Goal: Find specific page/section: Find specific page/section

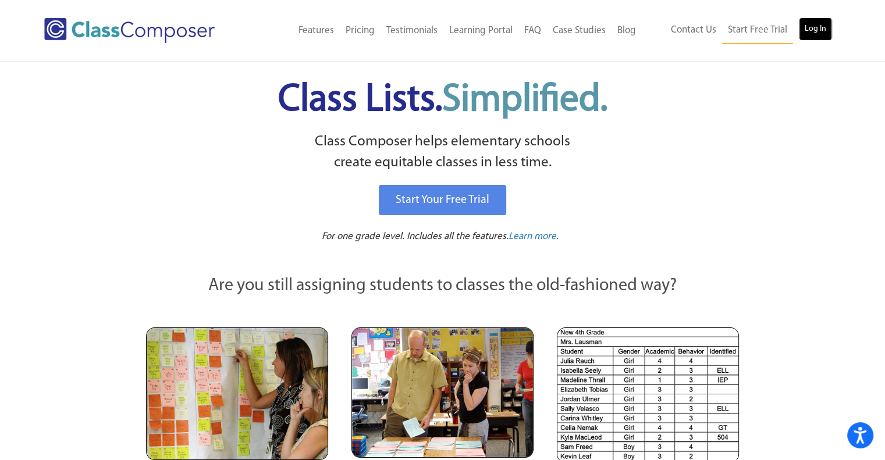
click at [814, 26] on link "Log In" at bounding box center [815, 28] width 33 height 23
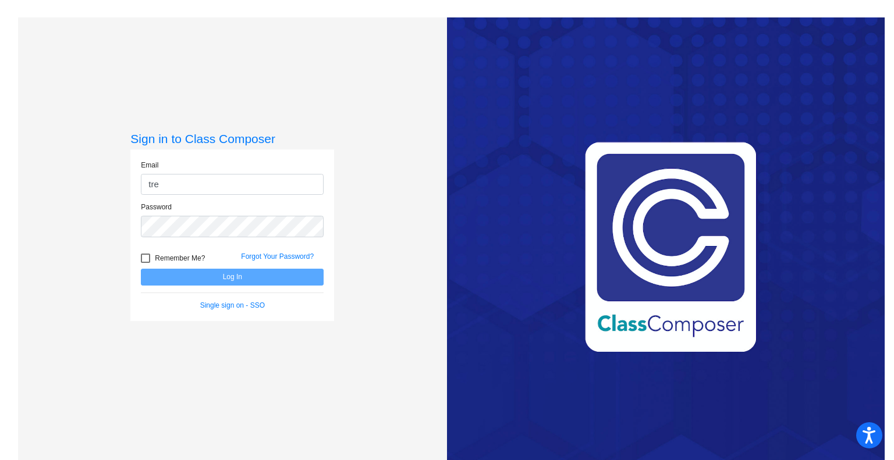
type input "treasurer@hillelementary.com"
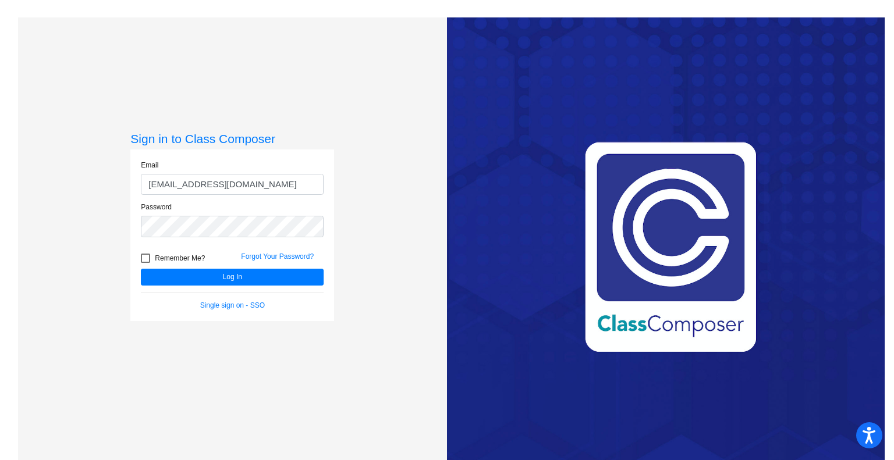
click at [142, 261] on div at bounding box center [145, 258] width 9 height 9
click at [145, 263] on input "Remember Me?" at bounding box center [145, 263] width 1 height 1
checkbox input "true"
click at [170, 272] on button "Log In" at bounding box center [232, 277] width 183 height 17
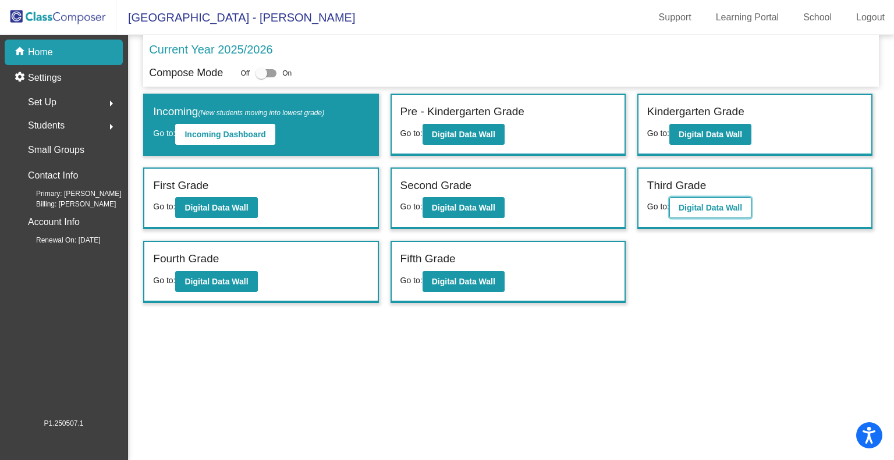
click at [698, 214] on button "Digital Data Wall" at bounding box center [710, 207] width 82 height 21
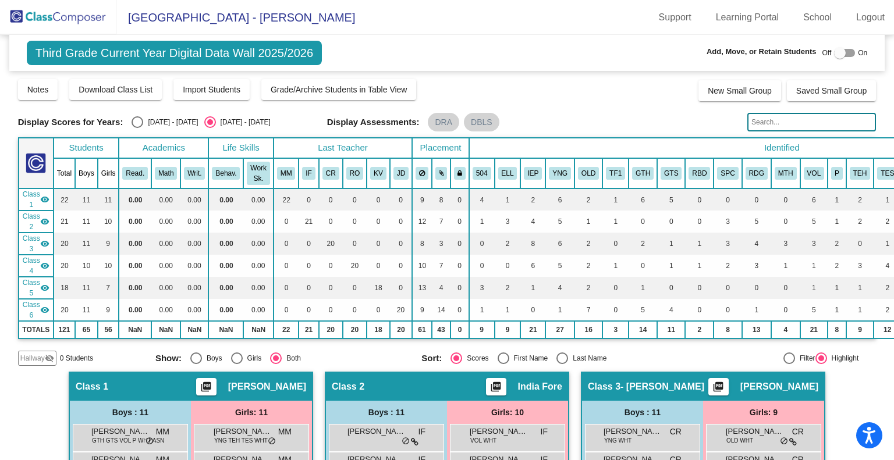
click at [773, 114] on input "text" at bounding box center [811, 122] width 129 height 19
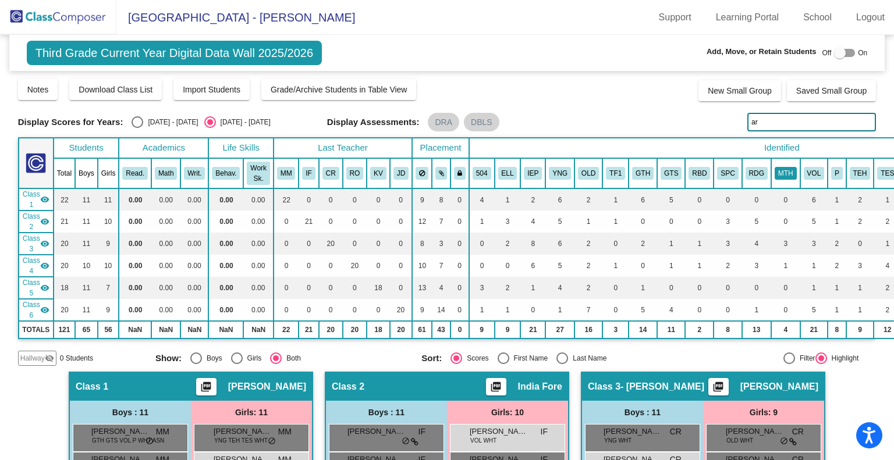
type input "a"
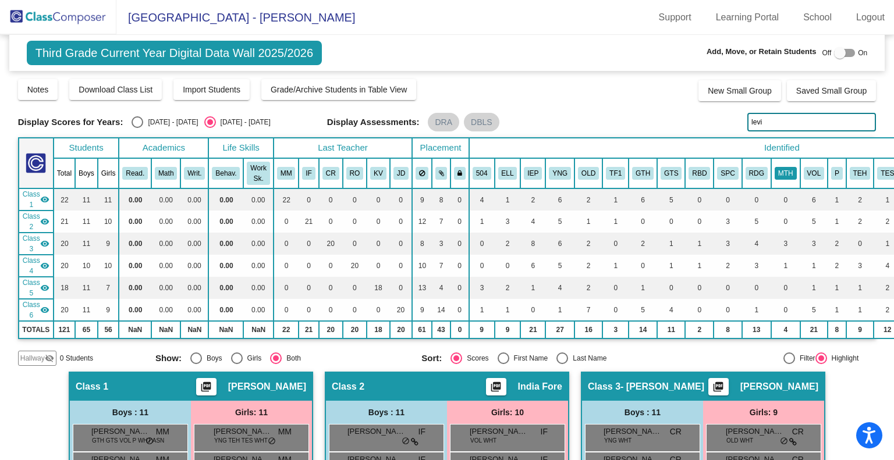
type input "levin"
drag, startPoint x: 775, startPoint y: 119, endPoint x: 729, endPoint y: 123, distance: 46.2
click at [729, 123] on div "Display Scores for Years: 2024 - 2025 2025 - 2026 Display Assessments: DRA DBLS…" at bounding box center [447, 122] width 858 height 19
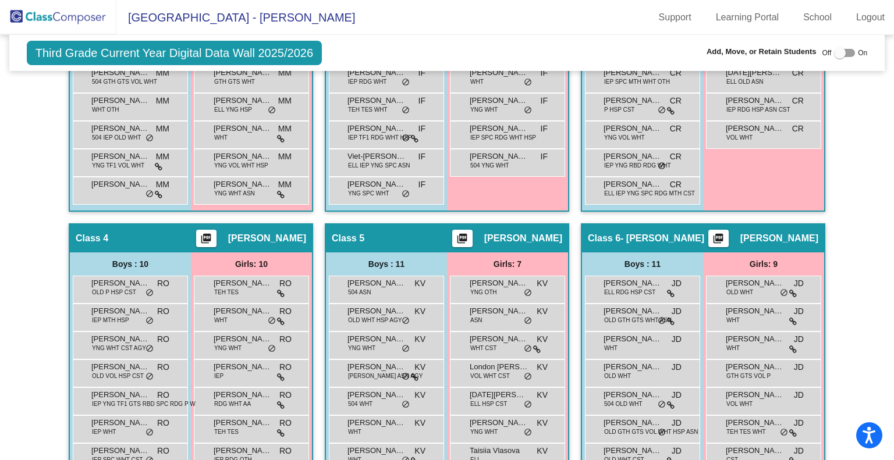
scroll to position [670, 0]
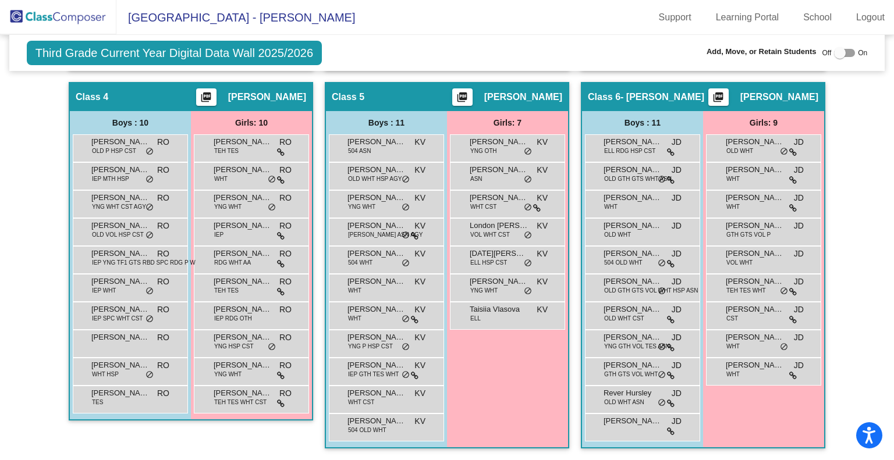
click at [59, 19] on img at bounding box center [58, 17] width 116 height 34
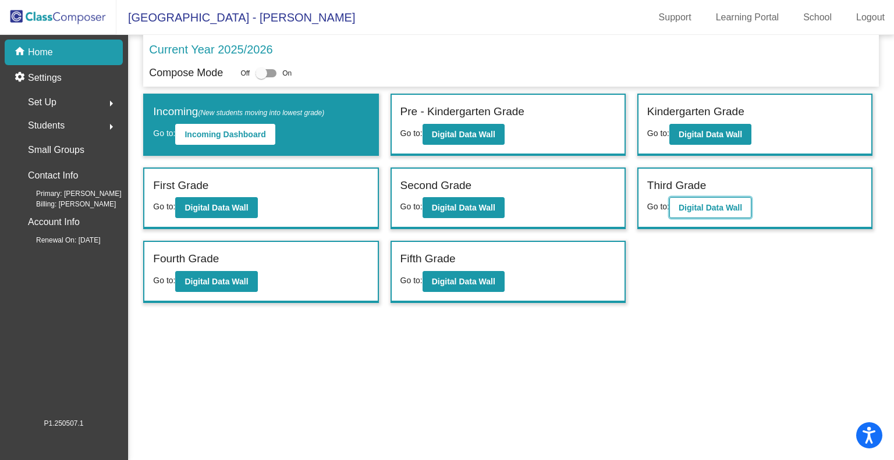
click at [713, 206] on b "Digital Data Wall" at bounding box center [710, 207] width 63 height 9
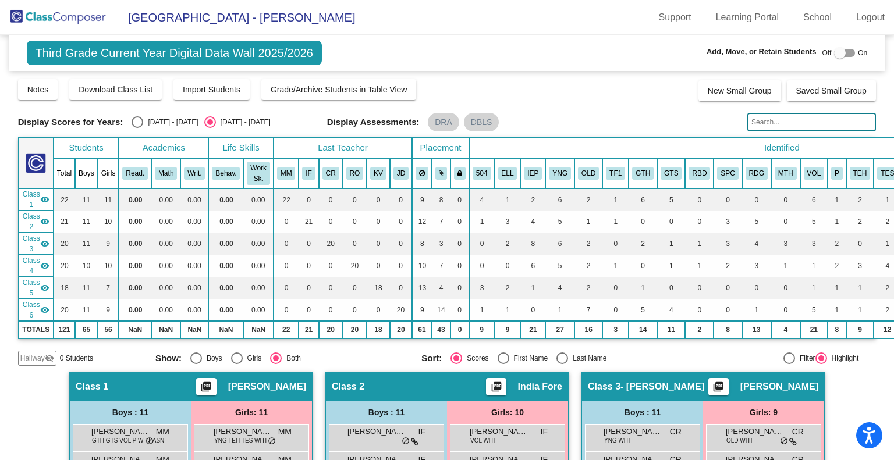
click at [783, 120] on input "text" at bounding box center [811, 122] width 129 height 19
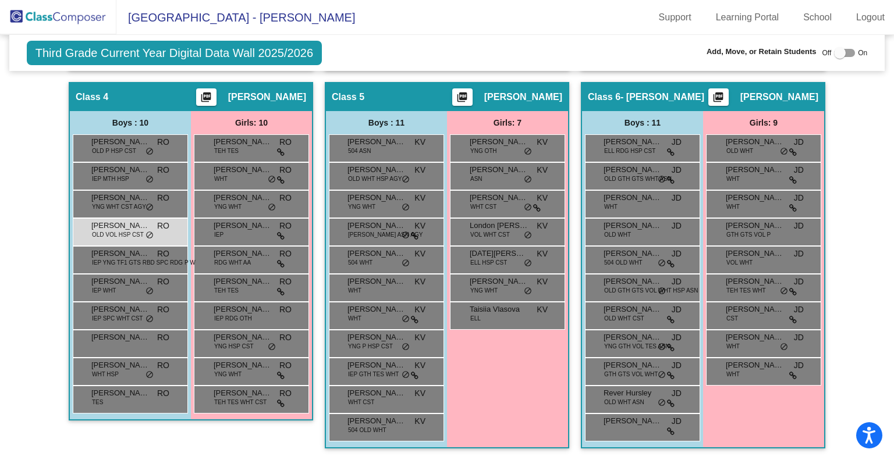
scroll to position [83, 0]
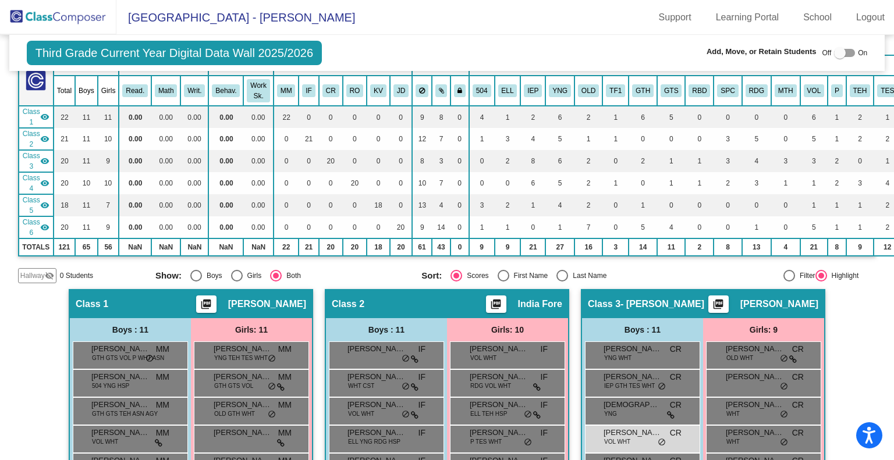
type input "m"
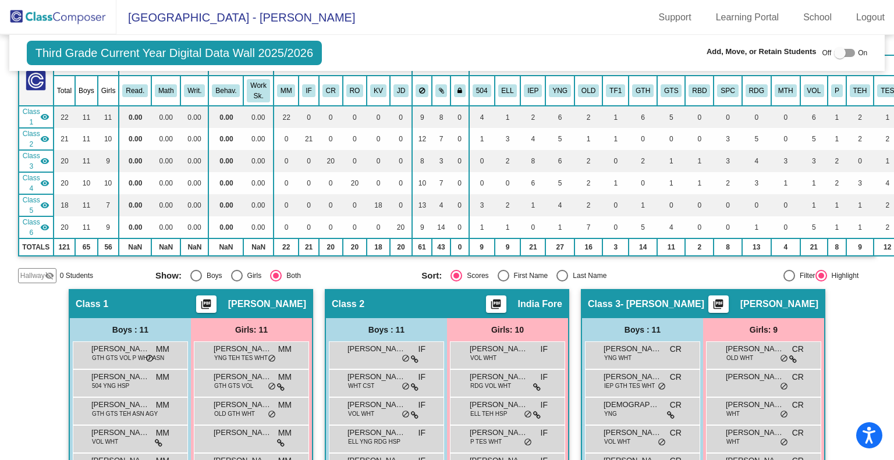
scroll to position [0, 0]
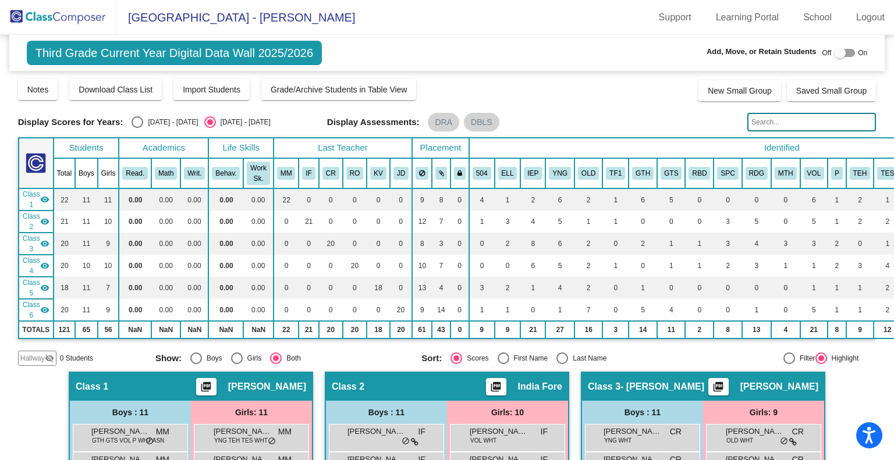
click at [141, 118] on div "Select an option" at bounding box center [138, 122] width 12 height 12
click at [137, 128] on input "2024 - 2025" at bounding box center [137, 128] width 1 height 1
radio input "true"
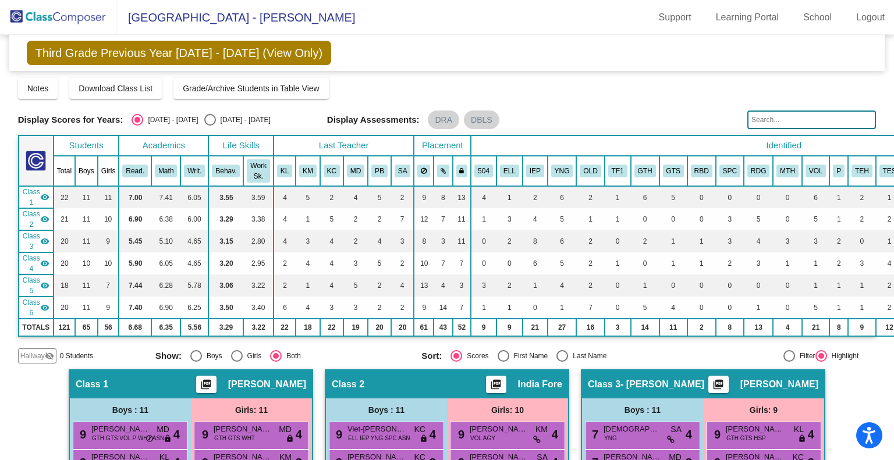
click at [63, 18] on img at bounding box center [58, 17] width 116 height 34
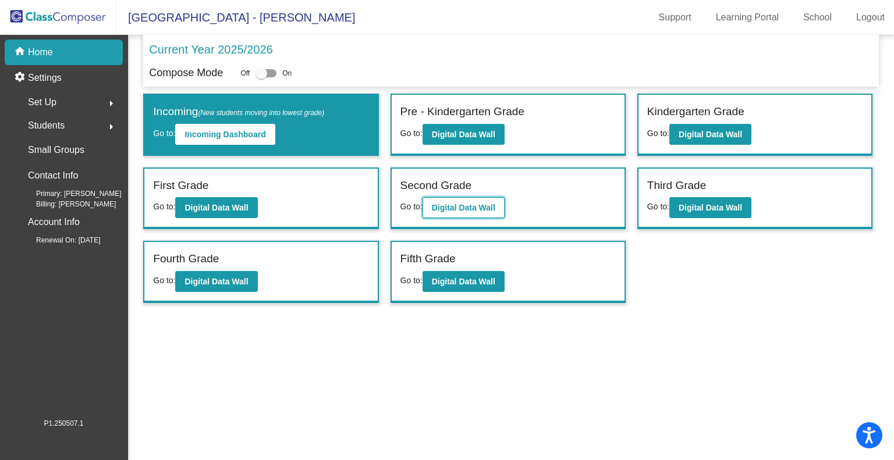
click at [445, 212] on button "Digital Data Wall" at bounding box center [463, 207] width 82 height 21
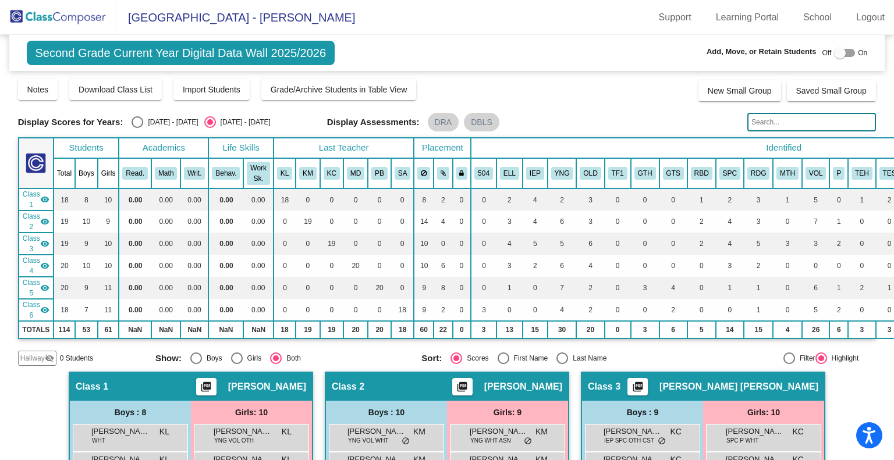
click at [55, 22] on img at bounding box center [58, 17] width 116 height 34
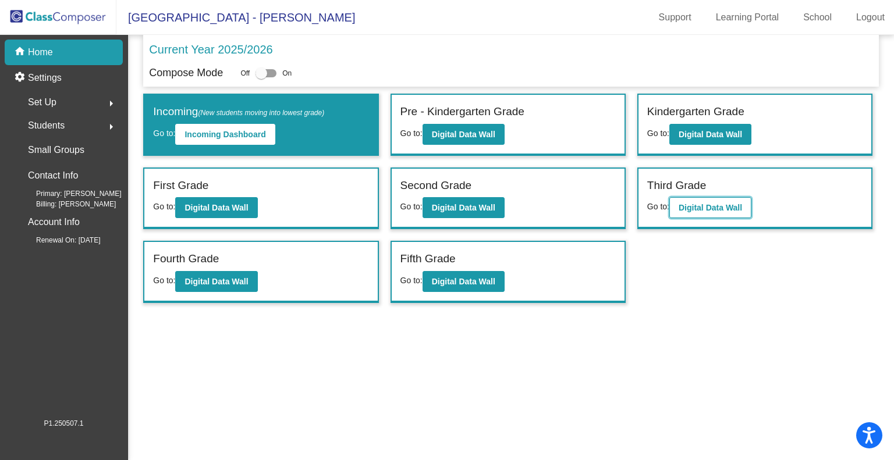
click at [729, 205] on b "Digital Data Wall" at bounding box center [710, 207] width 63 height 9
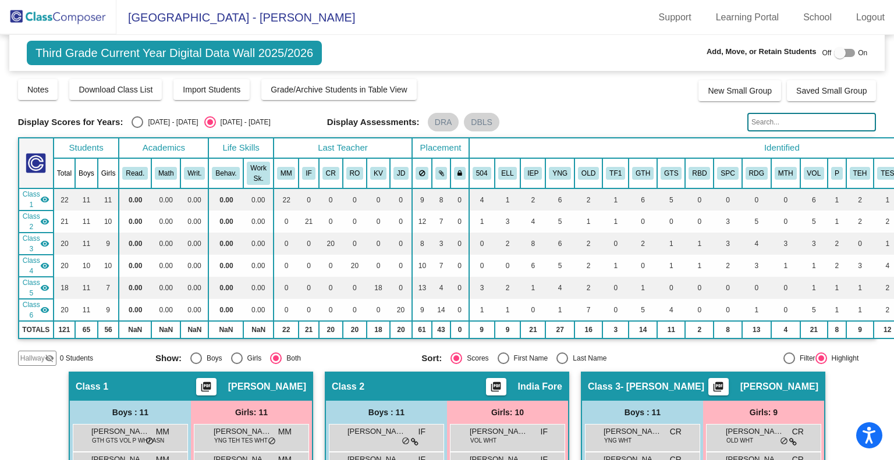
click at [141, 121] on div "Select an option" at bounding box center [138, 122] width 12 height 12
click at [137, 128] on input "2024 - 2025" at bounding box center [137, 128] width 1 height 1
radio input "true"
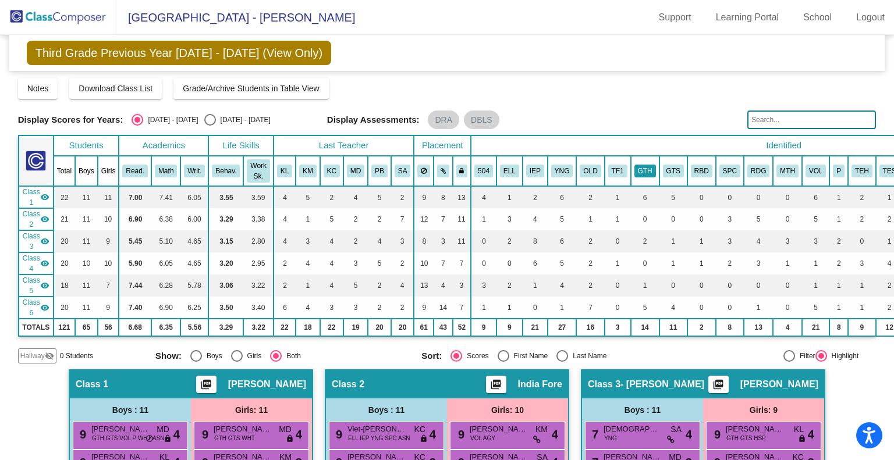
click at [637, 172] on button "GTH" at bounding box center [645, 171] width 22 height 13
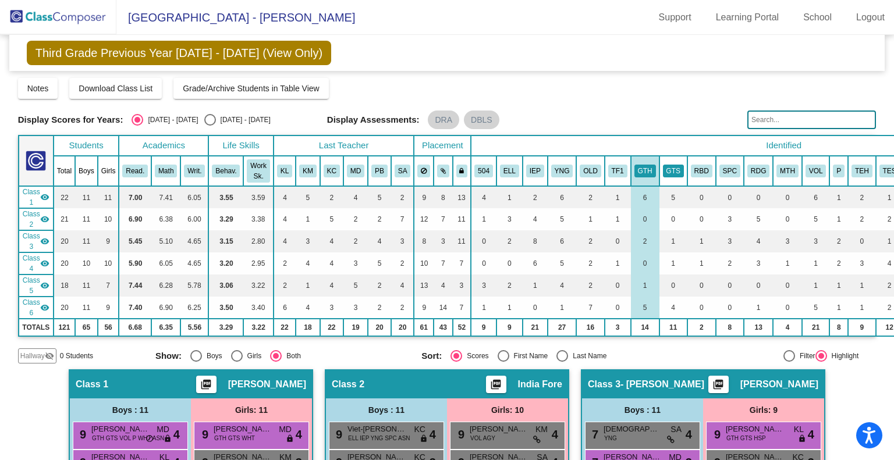
click at [666, 168] on button "GTS" at bounding box center [673, 171] width 21 height 13
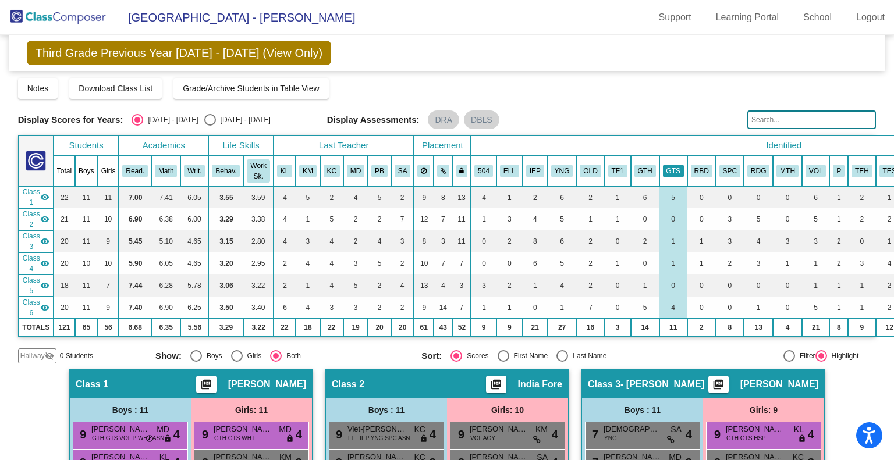
click at [663, 166] on button "GTS" at bounding box center [673, 171] width 21 height 13
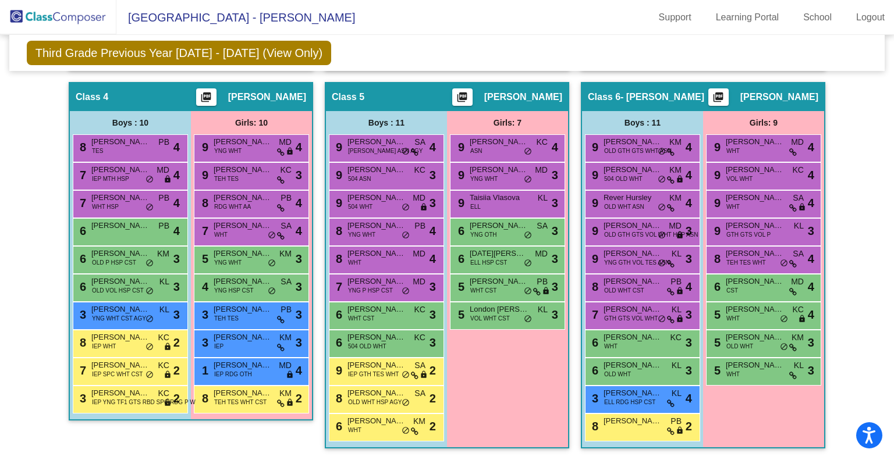
scroll to position [667, 0]
click at [123, 279] on span "Ethan McNguyen" at bounding box center [120, 282] width 58 height 12
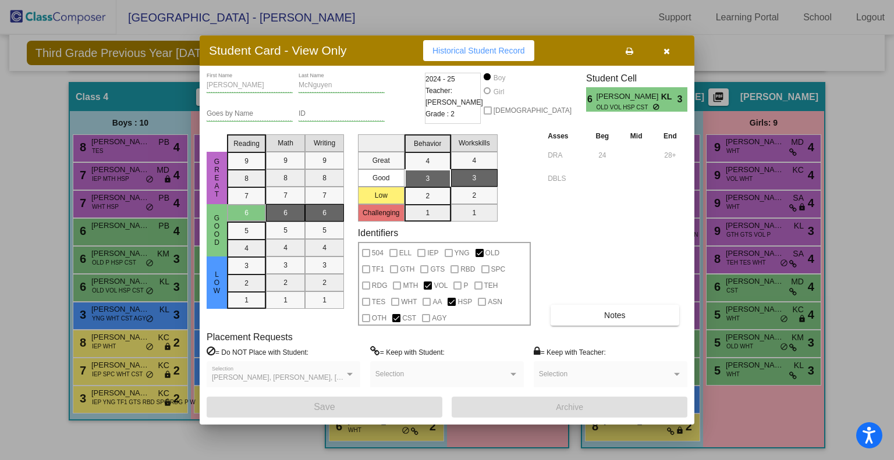
click at [666, 45] on button "button" at bounding box center [666, 50] width 37 height 21
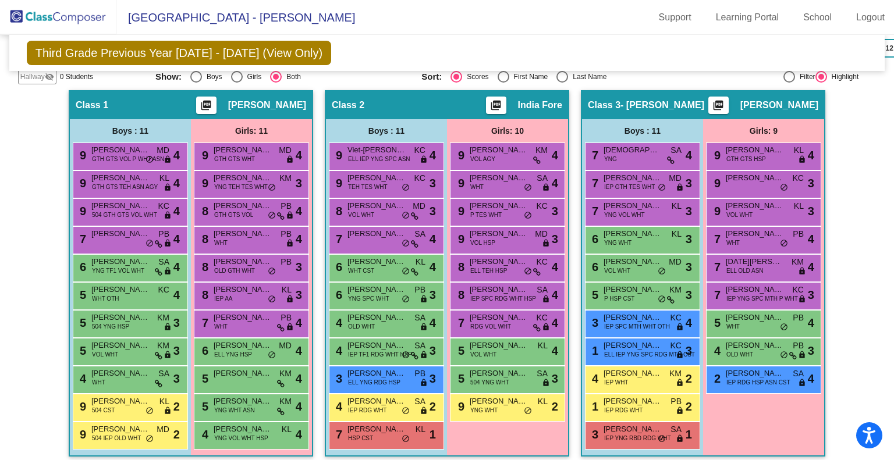
scroll to position [260, 0]
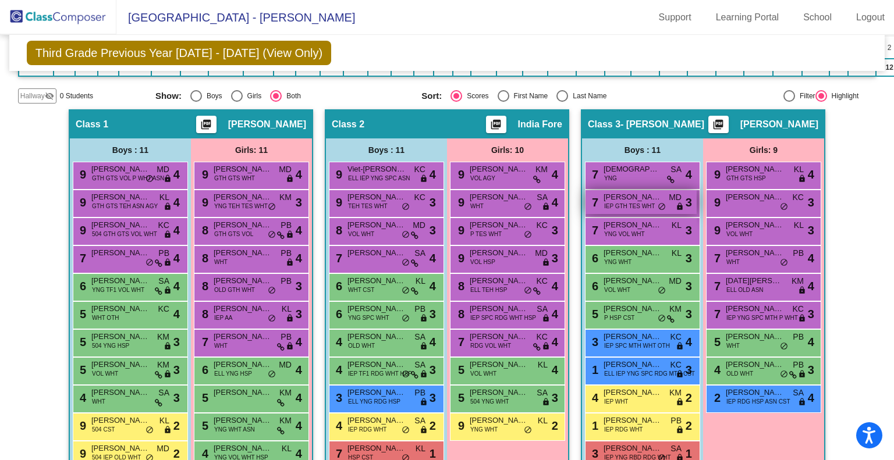
click at [639, 197] on span "Carter Kenny" at bounding box center [632, 197] width 58 height 12
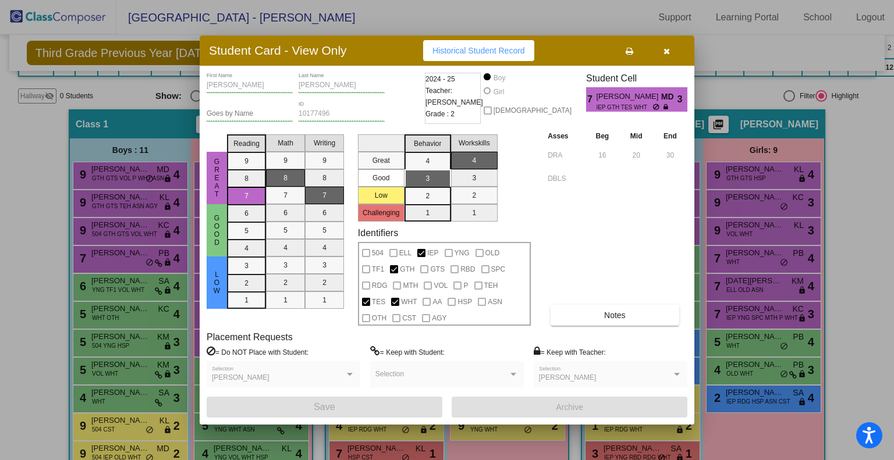
click at [670, 48] on button "button" at bounding box center [666, 50] width 37 height 21
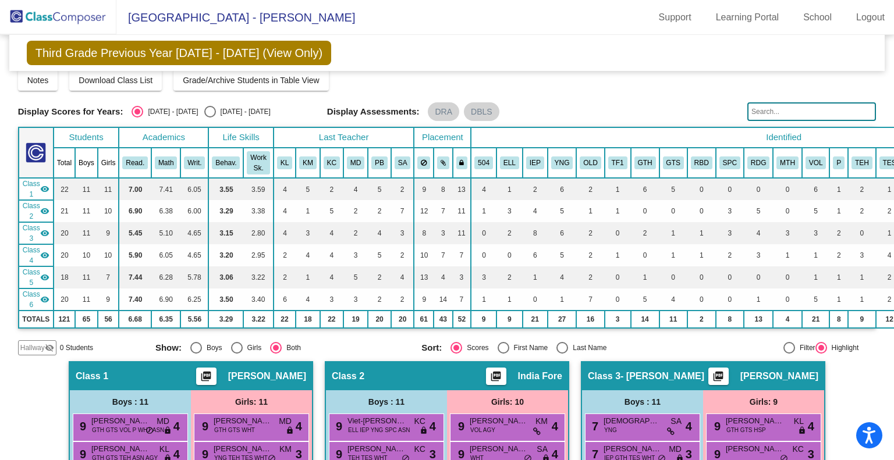
scroll to position [0, 0]
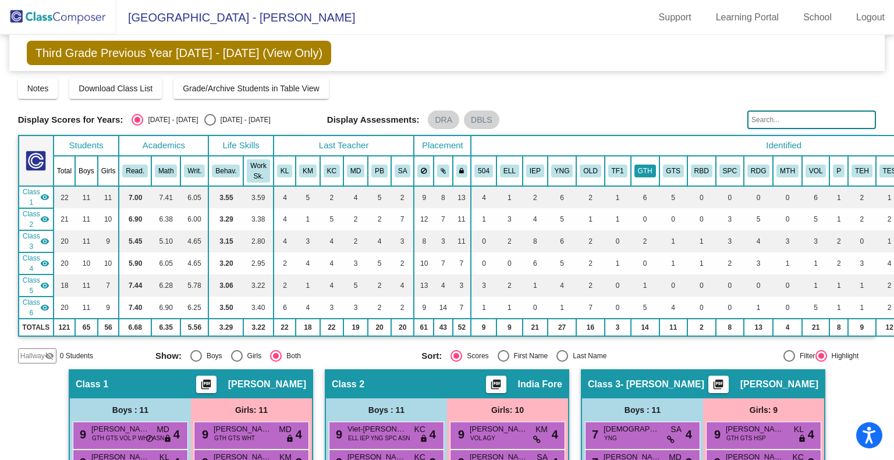
click at [642, 175] on button "GTH" at bounding box center [645, 171] width 22 height 13
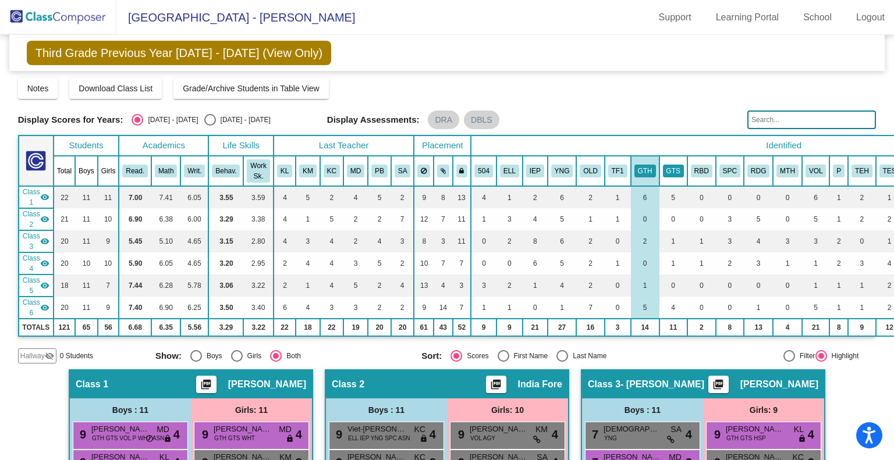
click at [670, 169] on button "GTS" at bounding box center [673, 171] width 21 height 13
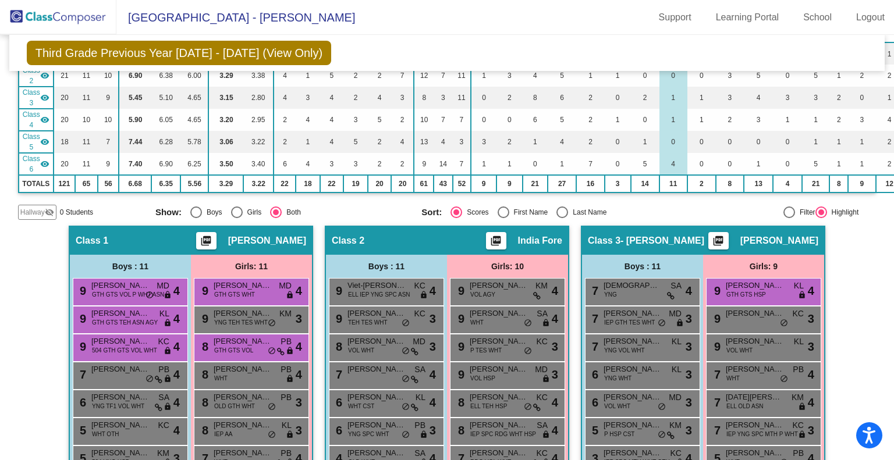
scroll to position [86, 0]
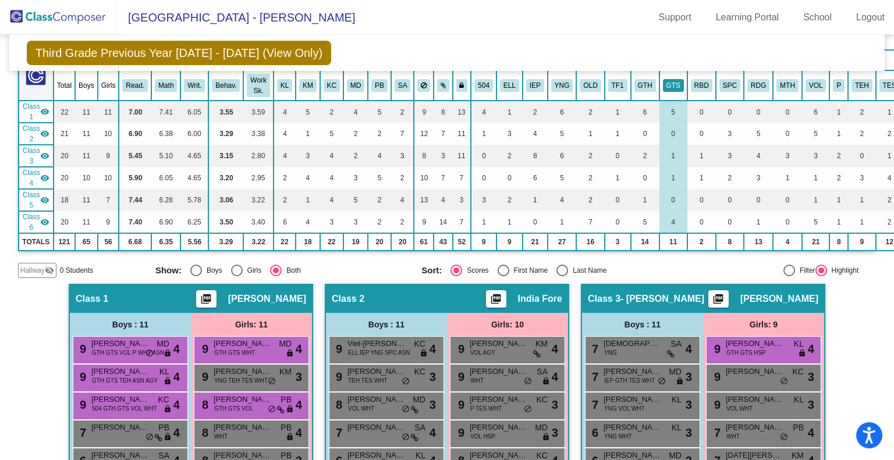
click at [663, 82] on button "GTS" at bounding box center [673, 85] width 21 height 13
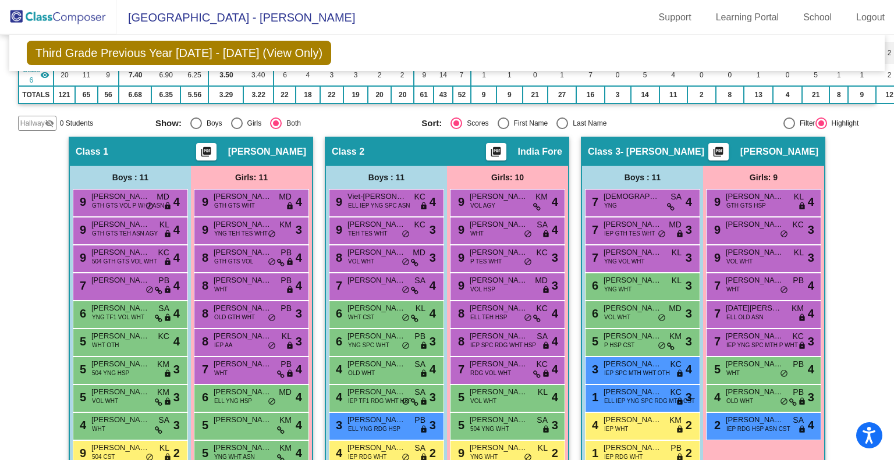
scroll to position [0, 0]
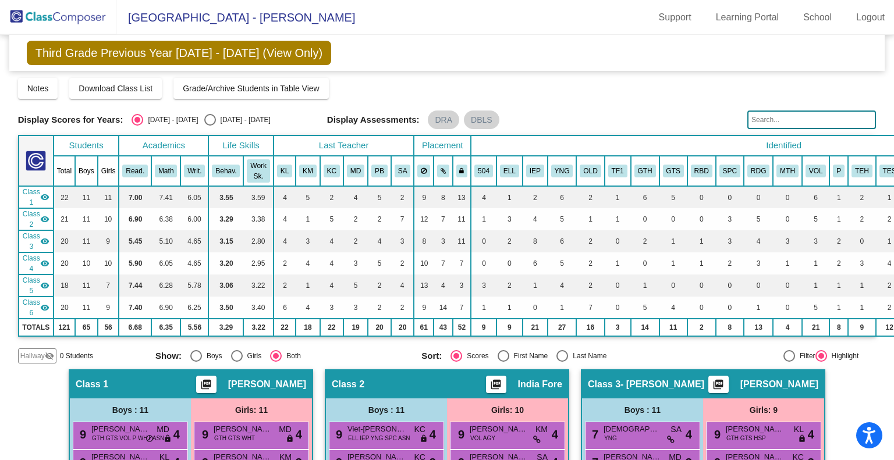
click at [204, 119] on div "Select an option" at bounding box center [210, 120] width 12 height 12
click at [209, 126] on input "2025 - 2026" at bounding box center [209, 126] width 1 height 1
radio input "true"
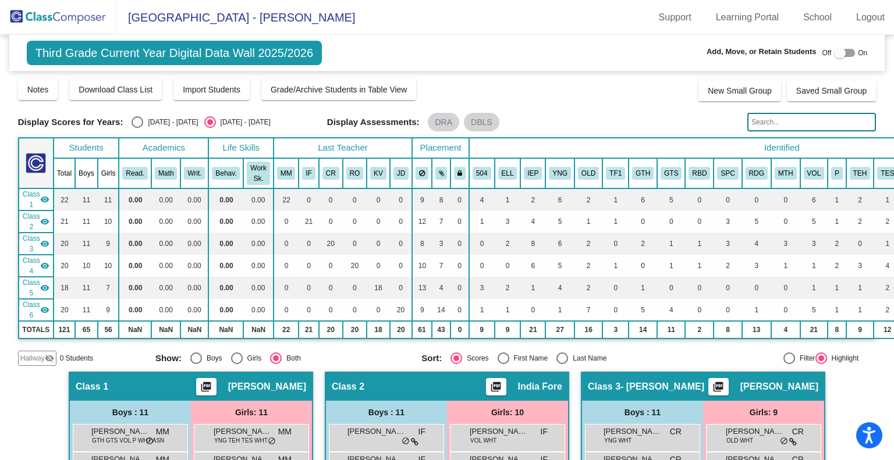
click at [834, 56] on div at bounding box center [840, 53] width 12 height 12
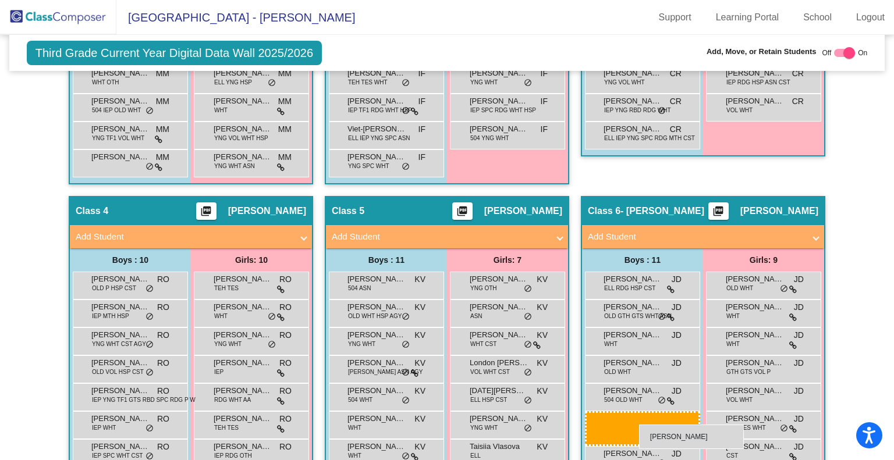
scroll to position [577, 0]
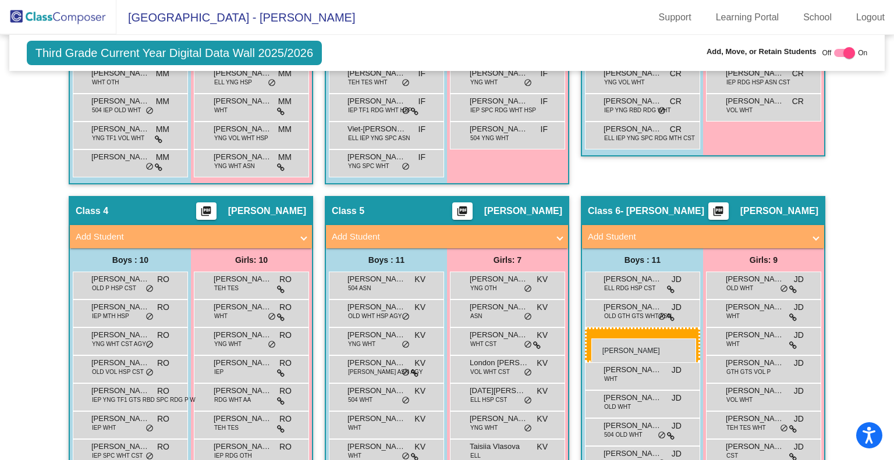
drag, startPoint x: 638, startPoint y: 175, endPoint x: 591, endPoint y: 339, distance: 170.0
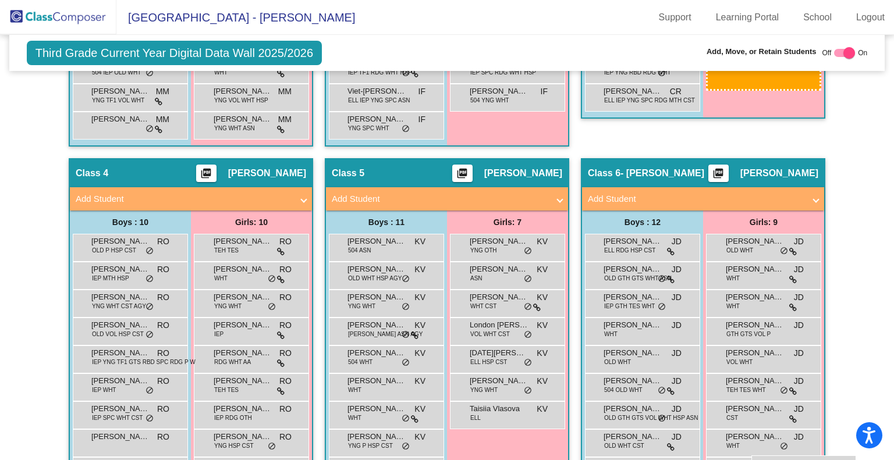
scroll to position [632, 0]
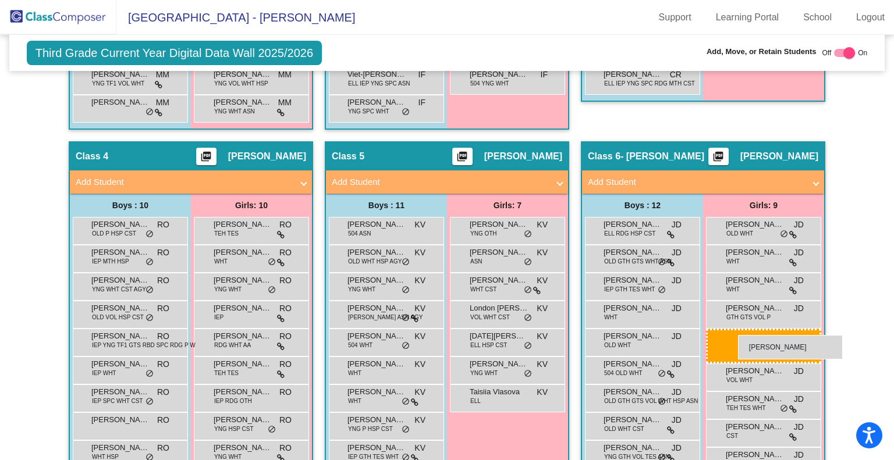
drag, startPoint x: 756, startPoint y: 251, endPoint x: 738, endPoint y: 335, distance: 86.3
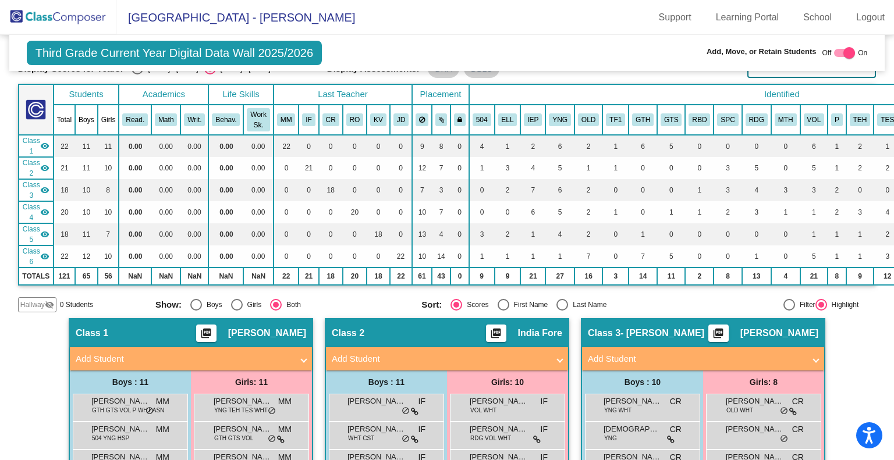
scroll to position [0, 0]
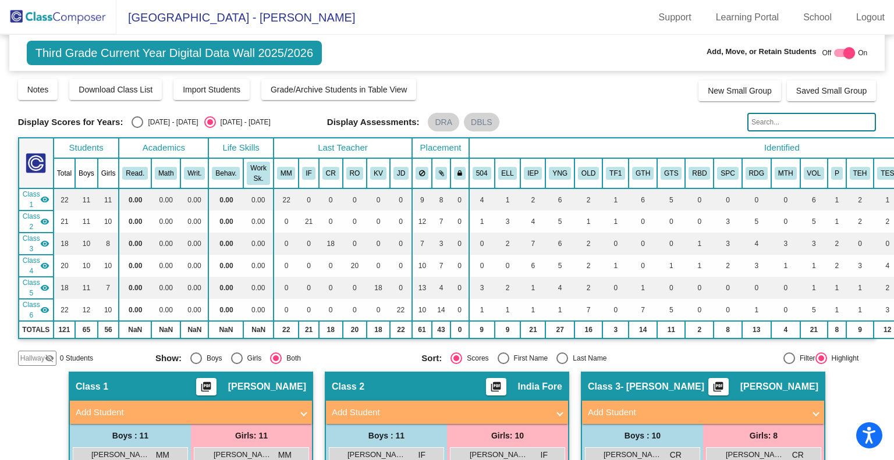
click at [843, 52] on div at bounding box center [849, 53] width 12 height 12
checkbox input "false"
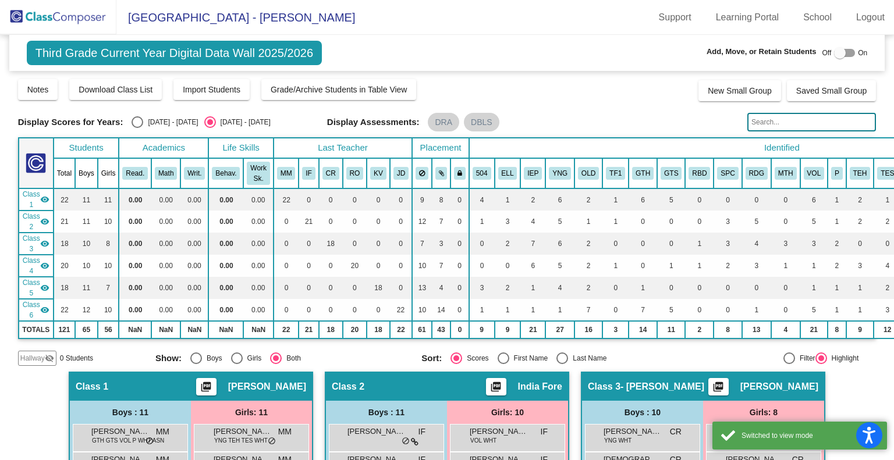
click at [59, 9] on img at bounding box center [58, 17] width 116 height 34
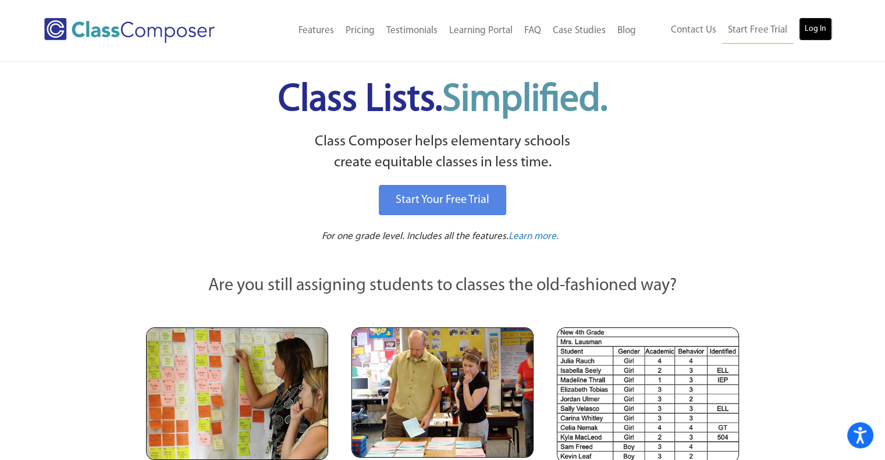
click at [825, 27] on link "Log In" at bounding box center [815, 28] width 33 height 23
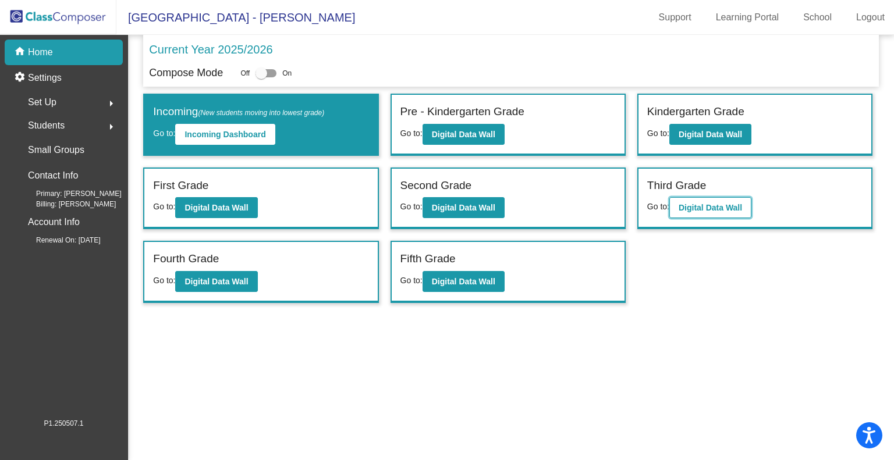
click at [703, 212] on button "Digital Data Wall" at bounding box center [710, 207] width 82 height 21
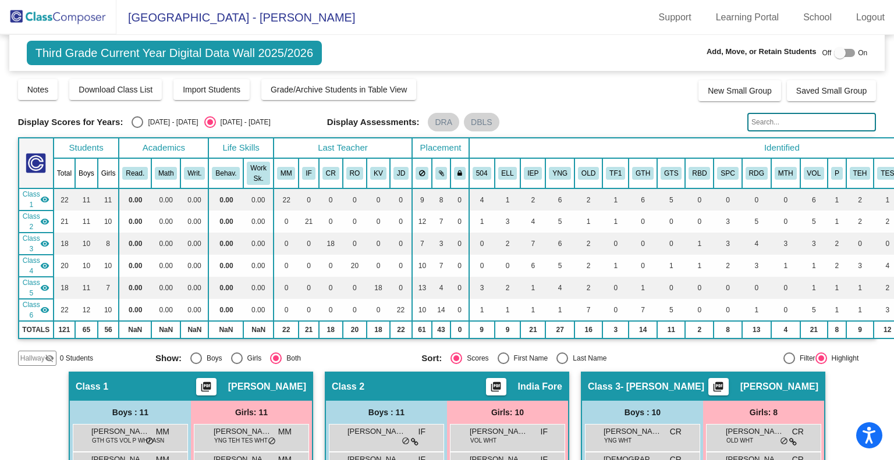
click at [137, 120] on div "Select an option" at bounding box center [138, 122] width 12 height 12
click at [137, 128] on input "2024 - 2025" at bounding box center [137, 128] width 1 height 1
radio input "true"
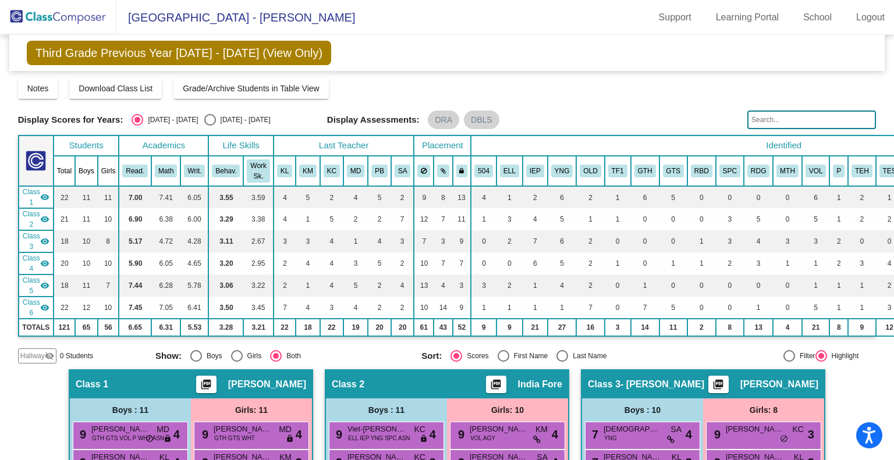
click at [807, 119] on input "text" at bounding box center [811, 120] width 129 height 19
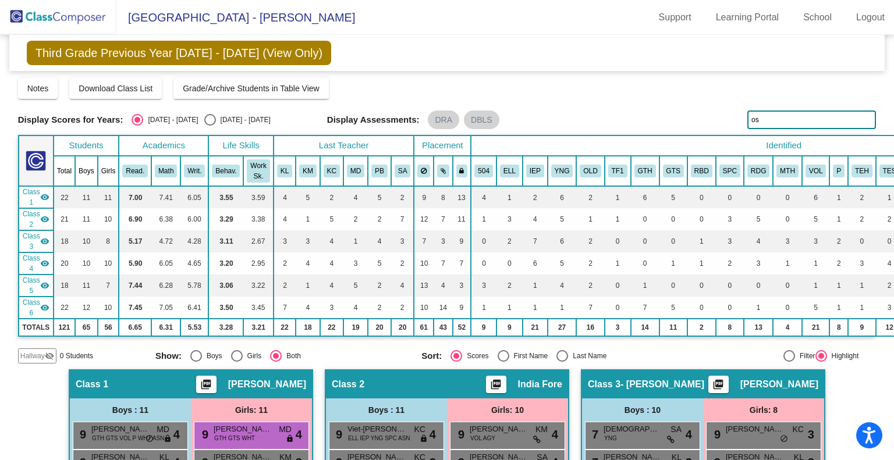
type input "o"
